Goal: Information Seeking & Learning: Learn about a topic

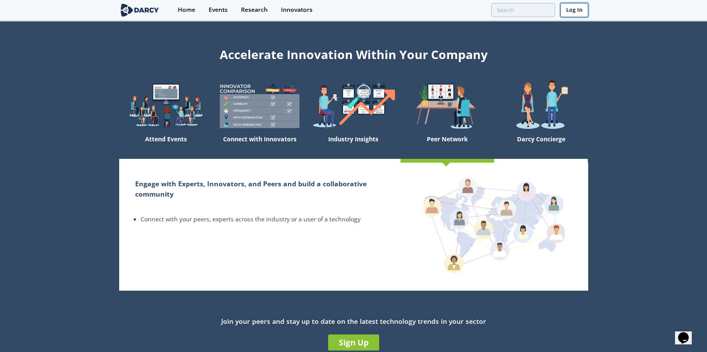
click at [576, 8] on link "Log In" at bounding box center [574, 10] width 28 height 14
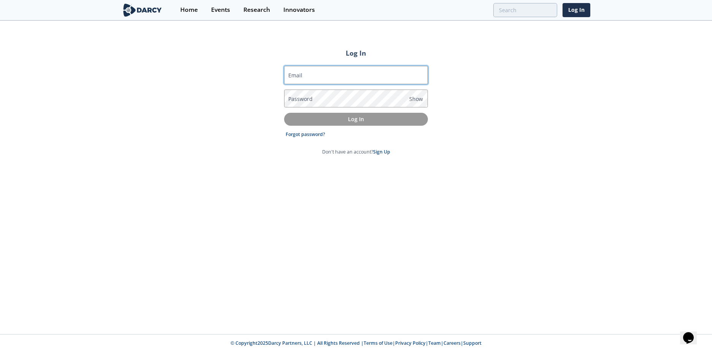
click at [337, 76] on input "Email" at bounding box center [356, 75] width 144 height 18
type input "[EMAIL_ADDRESS][DOMAIN_NAME]"
click at [219, 114] on div "Log In Email [EMAIL_ADDRESS][DOMAIN_NAME] Password Show Log In Forgot password?…" at bounding box center [356, 177] width 712 height 312
click at [298, 102] on label "Password" at bounding box center [300, 99] width 24 height 8
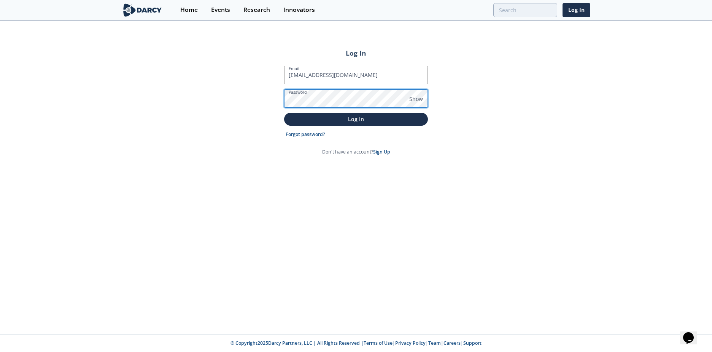
click at [284, 113] on button "Log In" at bounding box center [356, 119] width 144 height 13
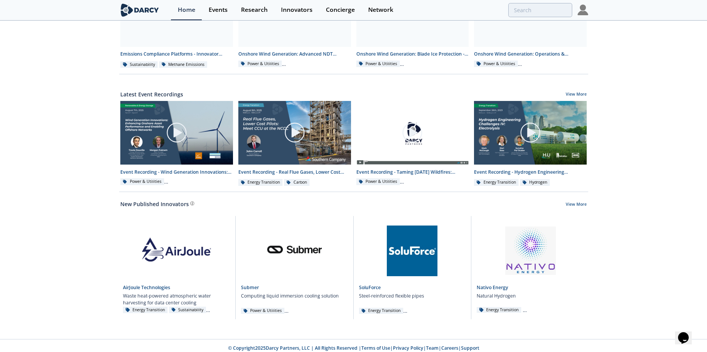
scroll to position [331, 0]
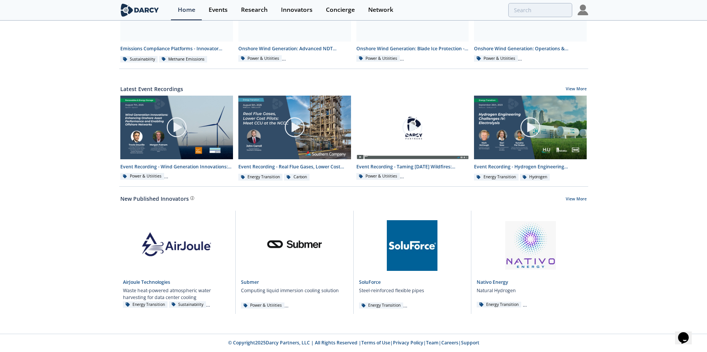
click at [616, 246] on div "Live Operationalizing GenAI for Scalability Investments in Clean Tech Week - We…" at bounding box center [353, 12] width 707 height 643
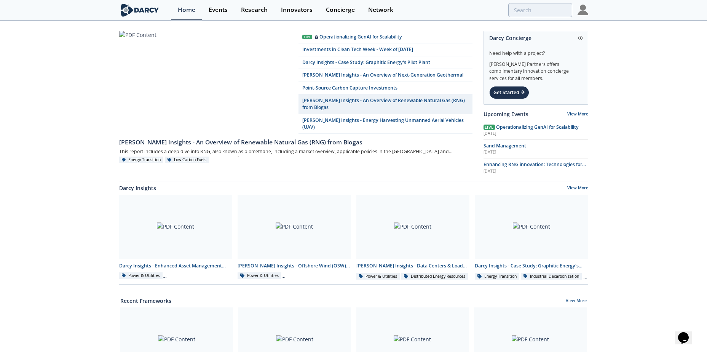
scroll to position [0, 0]
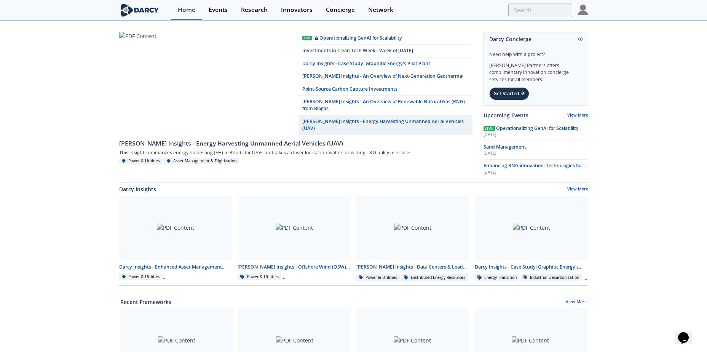
click at [578, 190] on link "View More" at bounding box center [577, 189] width 21 height 7
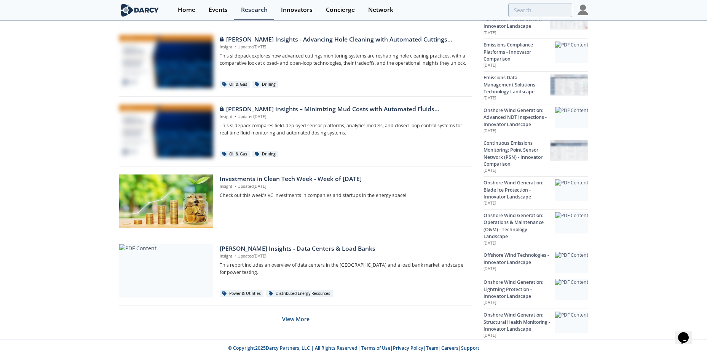
scroll to position [438, 0]
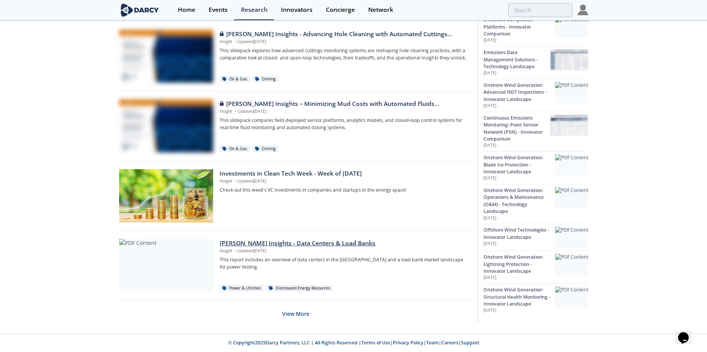
click at [317, 289] on div "Distributed Energy Resources" at bounding box center [299, 288] width 67 height 7
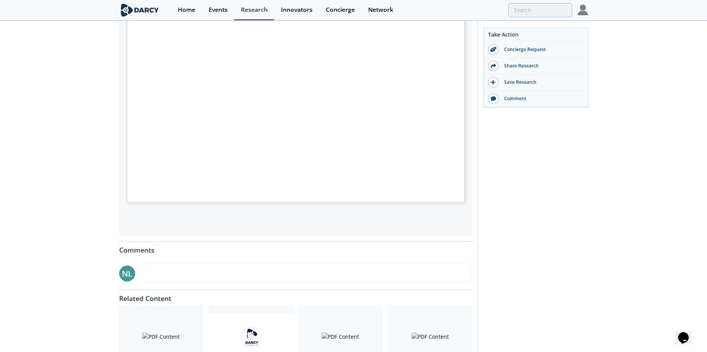
scroll to position [76, 0]
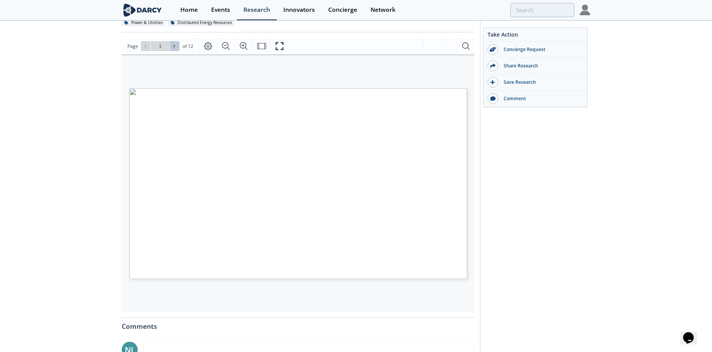
click at [175, 46] on icon at bounding box center [174, 46] width 5 height 5
type input "2"
click at [175, 46] on icon at bounding box center [174, 46] width 5 height 5
type input "3"
click at [175, 46] on icon at bounding box center [174, 46] width 5 height 5
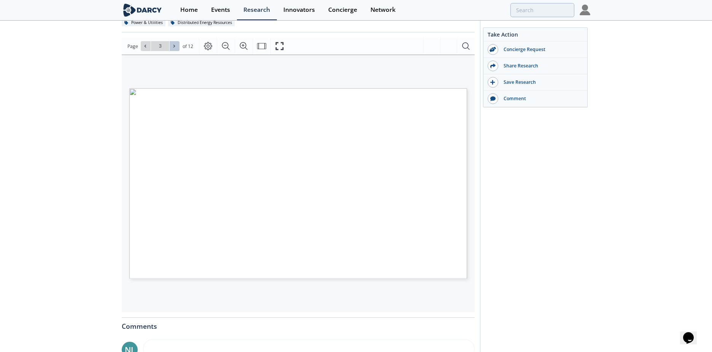
type input "4"
click at [175, 46] on icon at bounding box center [174, 46] width 5 height 5
type input "5"
click at [148, 48] on span at bounding box center [145, 45] width 5 height 5
click at [172, 48] on icon at bounding box center [174, 46] width 5 height 5
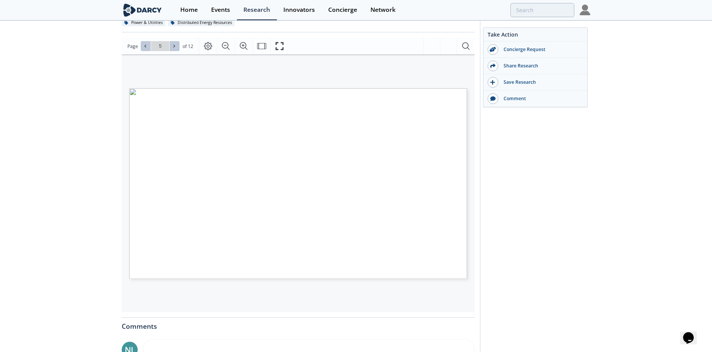
click at [172, 48] on icon at bounding box center [174, 46] width 5 height 5
type input "6"
click at [172, 48] on icon at bounding box center [174, 46] width 5 height 5
type input "7"
click at [172, 48] on icon at bounding box center [174, 46] width 5 height 5
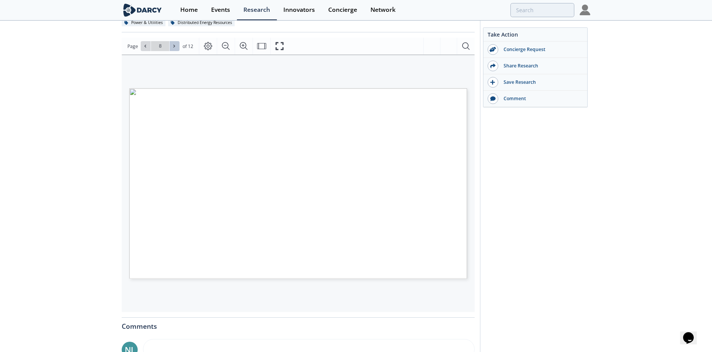
click at [172, 48] on icon at bounding box center [174, 46] width 5 height 5
click at [139, 50] on span "Go to Page 10" at bounding box center [160, 46] width 45 height 10
click at [141, 50] on button at bounding box center [146, 46] width 10 height 10
click at [178, 49] on button at bounding box center [175, 46] width 10 height 10
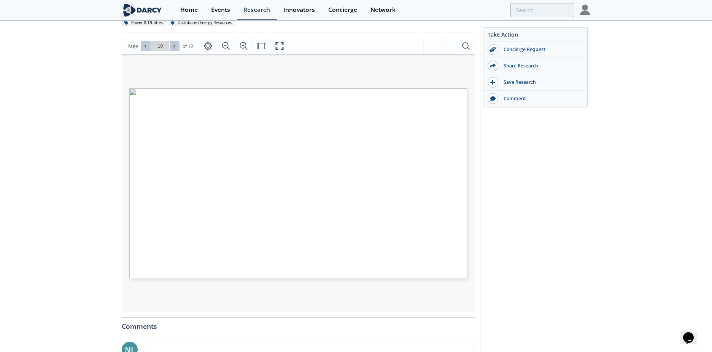
click at [178, 49] on button at bounding box center [175, 46] width 10 height 10
type input "12"
click at [178, 49] on div "Go to Page 12" at bounding box center [160, 46] width 39 height 10
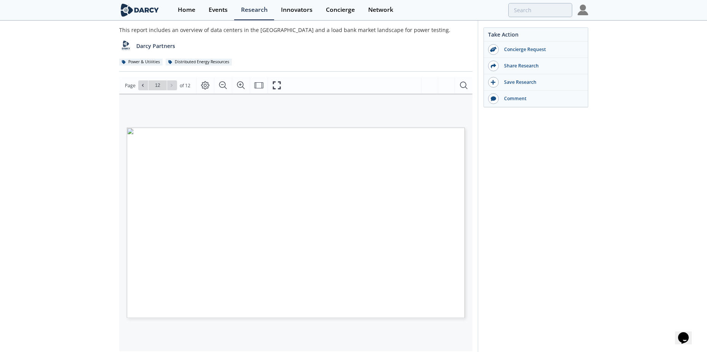
scroll to position [38, 0]
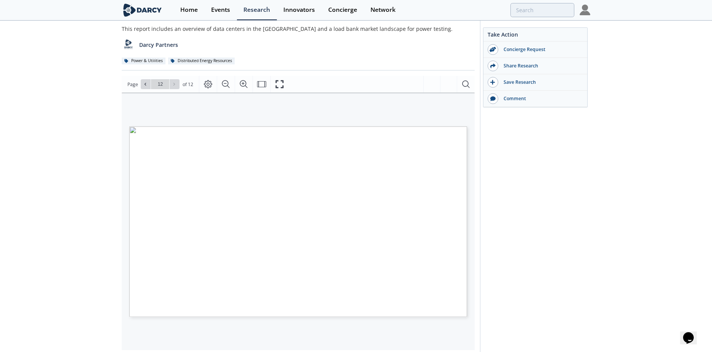
click at [300, 188] on span "specified" at bounding box center [304, 187] width 14 height 3
click at [445, 135] on span "Clickable logos link" at bounding box center [437, 136] width 38 height 4
click at [443, 136] on span "Clickable logos link" at bounding box center [437, 136] width 38 height 4
click at [158, 172] on span "Page 12" at bounding box center [462, 332] width 659 height 325
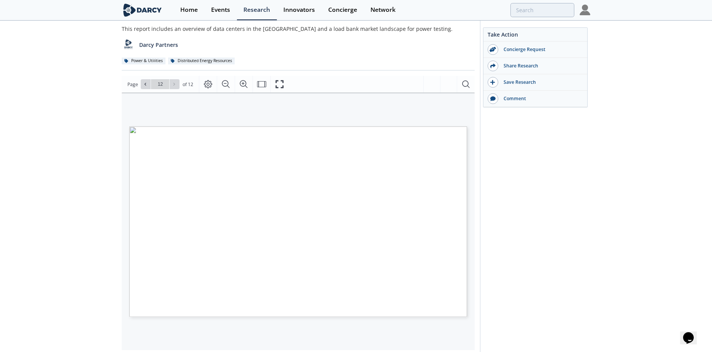
click at [244, 204] on span "Page 12" at bounding box center [461, 356] width 659 height 325
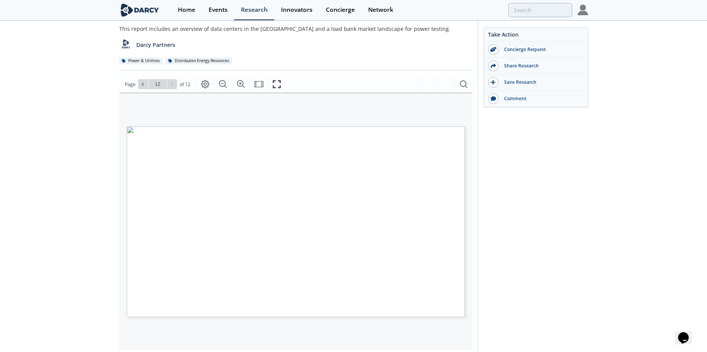
click at [621, 241] on div "[PERSON_NAME] Insights - Data Centers & Load Banks Insight • Updated [DATE] Thi…" at bounding box center [353, 251] width 707 height 537
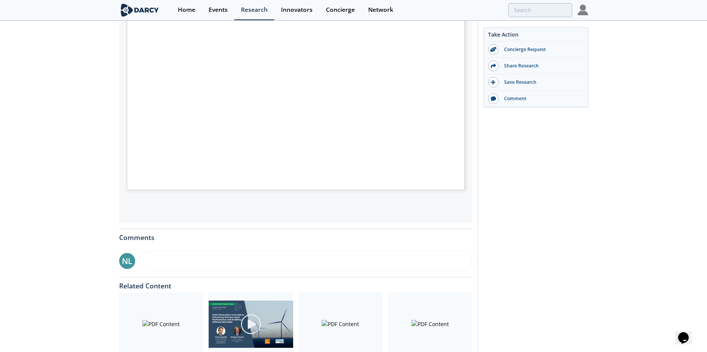
scroll to position [0, 0]
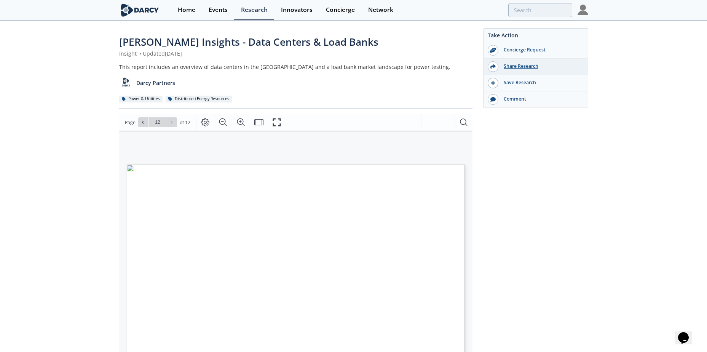
click at [521, 65] on div "Share Research" at bounding box center [540, 66] width 85 height 7
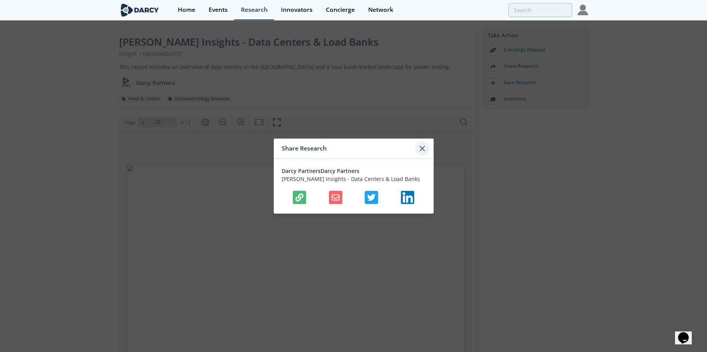
click at [421, 149] on icon at bounding box center [422, 148] width 5 height 5
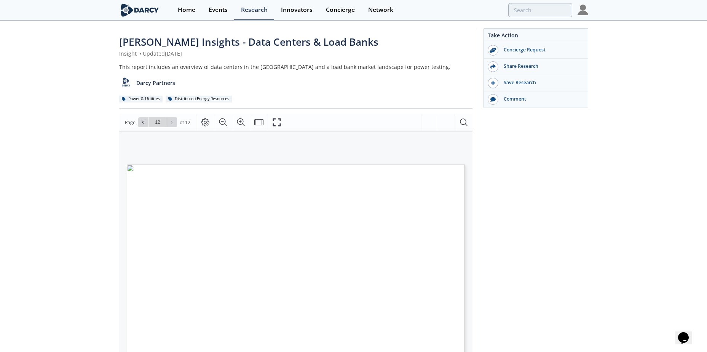
drag, startPoint x: 540, startPoint y: 146, endPoint x: 539, endPoint y: 142, distance: 4.3
click at [541, 146] on div "Take Action Concierge Request Share Research Save Research Comment" at bounding box center [533, 287] width 110 height 519
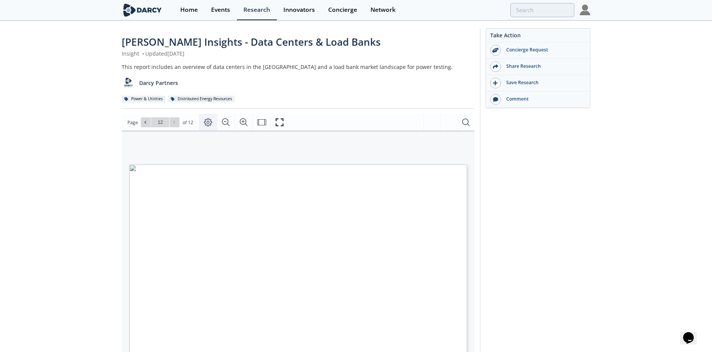
click at [208, 123] on icon "Page Layout" at bounding box center [208, 122] width 9 height 9
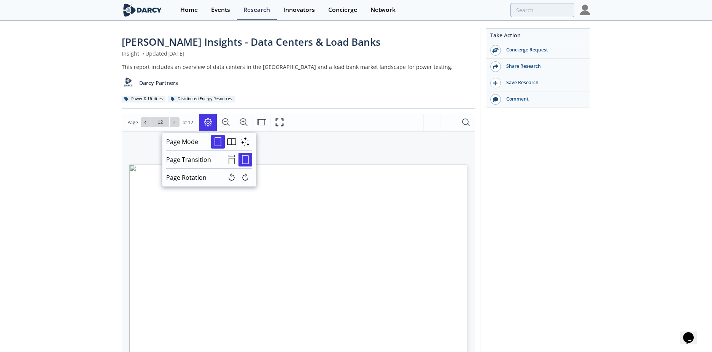
click at [208, 123] on icon "Page Layout" at bounding box center [208, 122] width 9 height 9
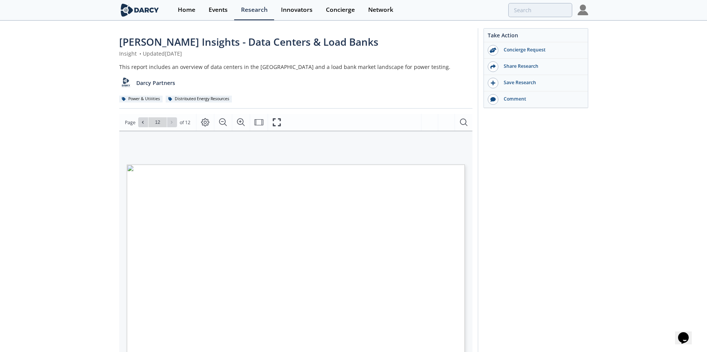
click at [36, 230] on div "[PERSON_NAME] Insights - Data Centers & Load Banks Insight • Updated [DATE] Thi…" at bounding box center [353, 289] width 707 height 537
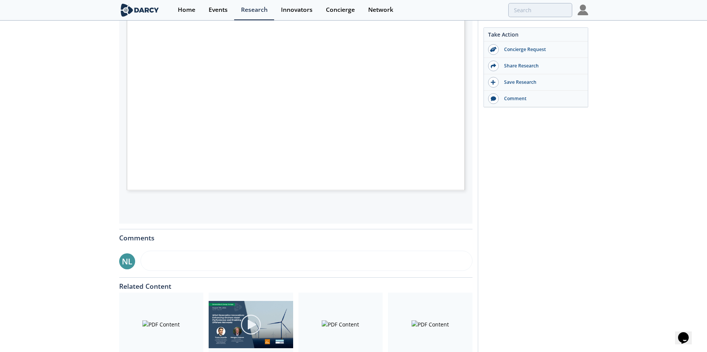
scroll to position [152, 0]
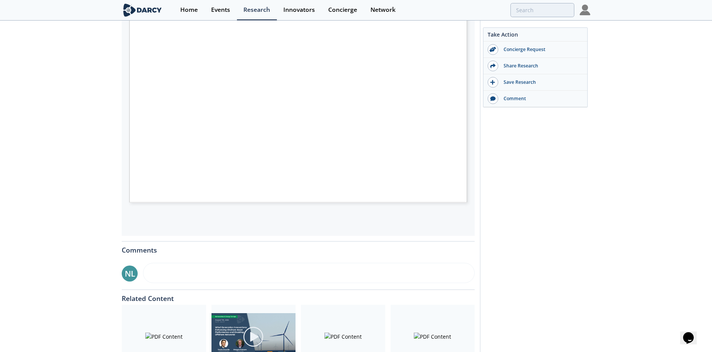
click at [140, 161] on span "Page 12" at bounding box center [464, 319] width 659 height 325
click at [151, 159] on span "Eagle Eye Power Solutions" at bounding box center [167, 159] width 51 height 4
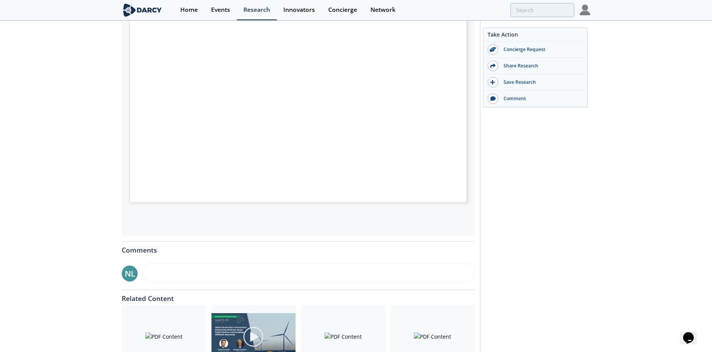
drag, startPoint x: 151, startPoint y: 159, endPoint x: 159, endPoint y: 158, distance: 8.4
click at [159, 158] on span "Eagle Eye Power Solutions" at bounding box center [167, 159] width 51 height 4
click at [165, 171] on span "Ryoki" at bounding box center [164, 173] width 10 height 4
click at [156, 171] on span "[PERSON_NAME]" at bounding box center [160, 172] width 36 height 3
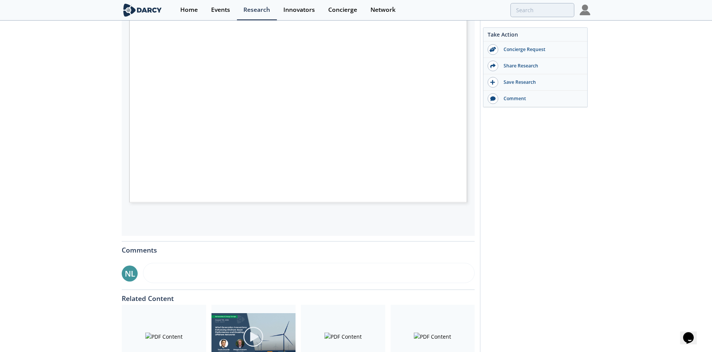
click at [156, 171] on span "[PERSON_NAME]" at bounding box center [160, 172] width 36 height 3
drag, startPoint x: 156, startPoint y: 171, endPoint x: 262, endPoint y: 171, distance: 105.8
click at [262, 171] on span "Page 12" at bounding box center [464, 328] width 659 height 325
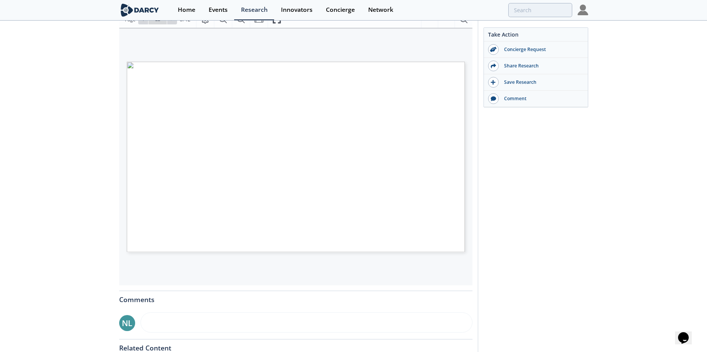
scroll to position [0, 0]
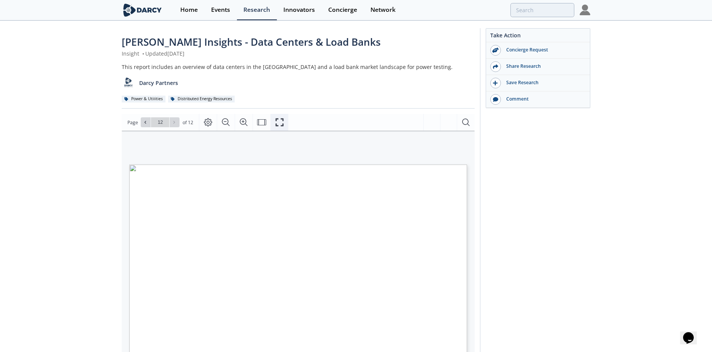
click at [279, 124] on icon "Fullscreen" at bounding box center [279, 122] width 9 height 9
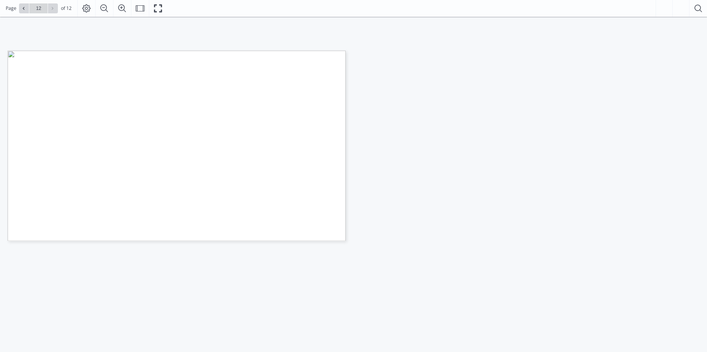
scroll to position [38, 0]
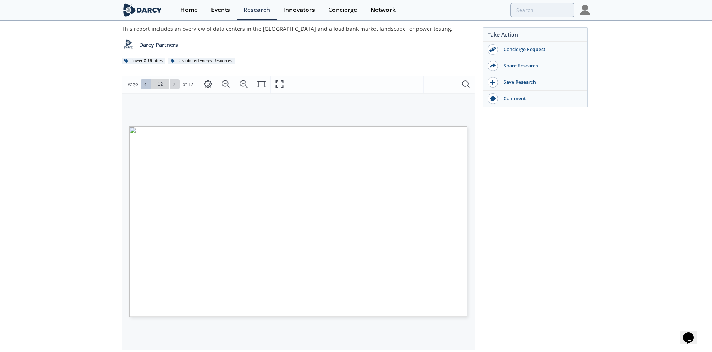
click at [143, 84] on icon at bounding box center [145, 84] width 5 height 5
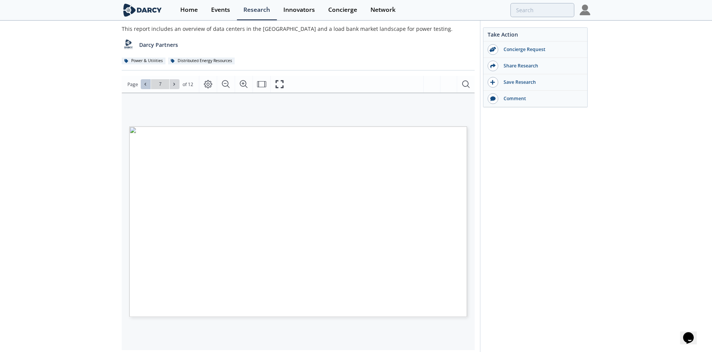
click at [143, 84] on icon at bounding box center [145, 84] width 5 height 5
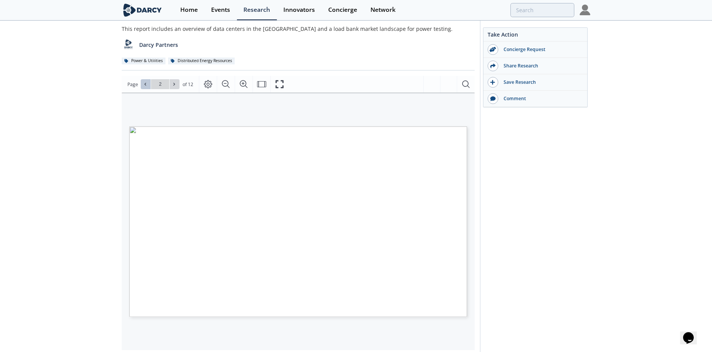
click at [143, 84] on icon at bounding box center [145, 84] width 5 height 5
type input "1"
click at [143, 84] on div "Go to Page 1" at bounding box center [160, 84] width 39 height 10
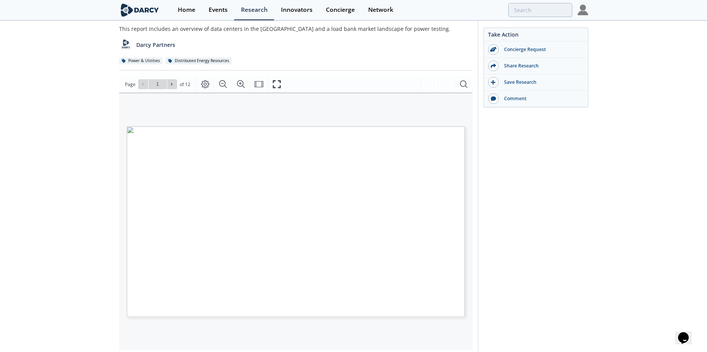
click at [51, 187] on div "[PERSON_NAME] Insights - Data Centers & Load Banks Insight • Updated [DATE] Thi…" at bounding box center [353, 251] width 707 height 537
click at [650, 265] on div "[PERSON_NAME] Insights - Data Centers & Load Banks Insight • Updated [DATE] Thi…" at bounding box center [353, 251] width 707 height 537
click at [578, 245] on div "Take Action Concierge Request Share Research Save Research Comment" at bounding box center [533, 249] width 110 height 519
click at [595, 274] on div "[PERSON_NAME] Insights - Data Centers & Load Banks Insight • Updated [DATE] Thi…" at bounding box center [353, 251] width 707 height 537
